Goal: Task Accomplishment & Management: Manage account settings

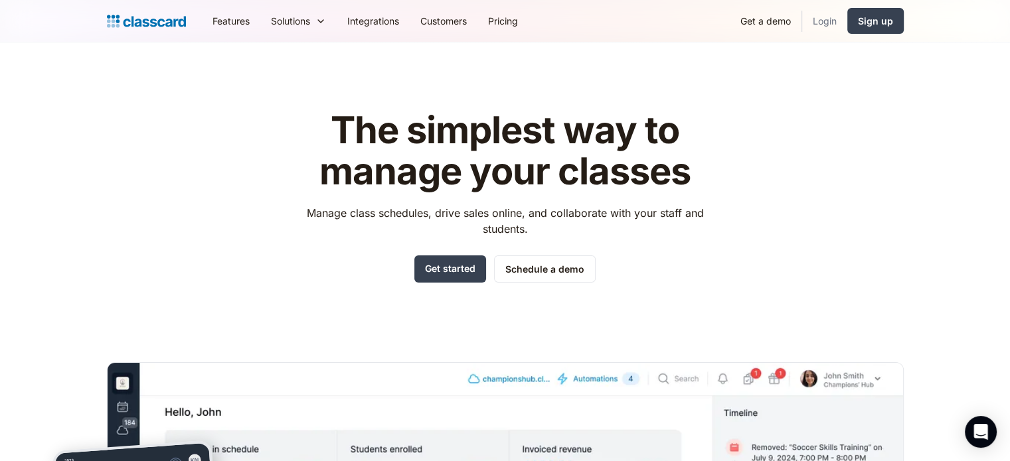
click at [815, 13] on link "Login" at bounding box center [824, 21] width 45 height 30
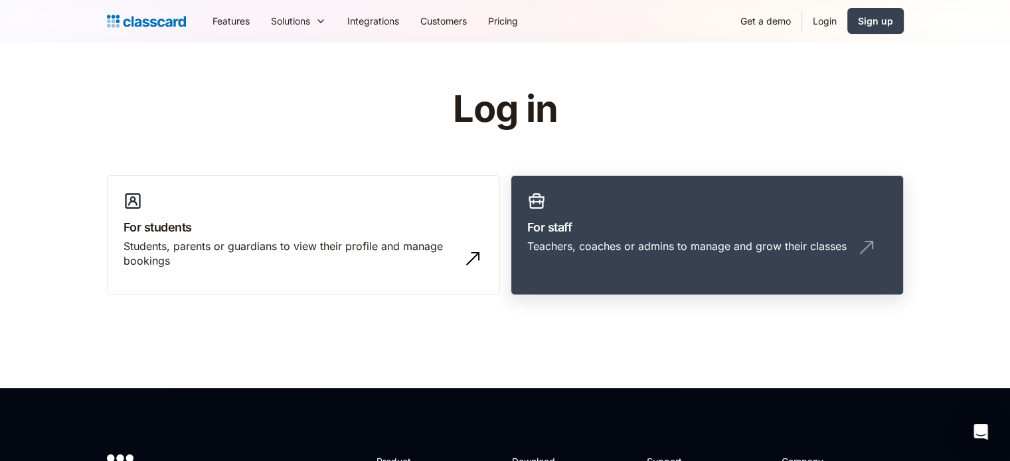
click at [635, 206] on link "For staff Teachers, coaches or admins to manage and grow their classes" at bounding box center [706, 235] width 393 height 121
